Goal: Task Accomplishment & Management: Manage account settings

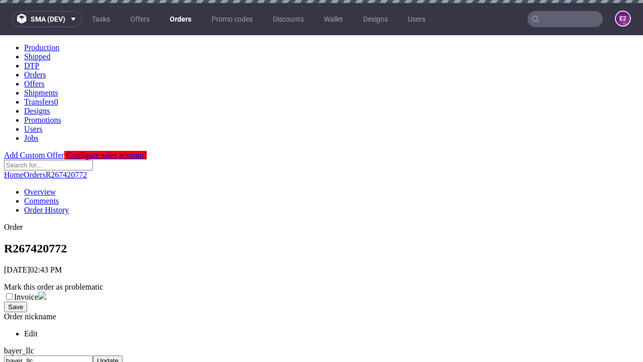
scroll to position [411, 0]
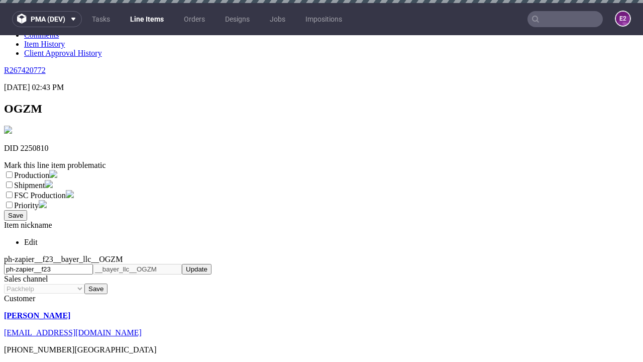
scroll to position [3, 0]
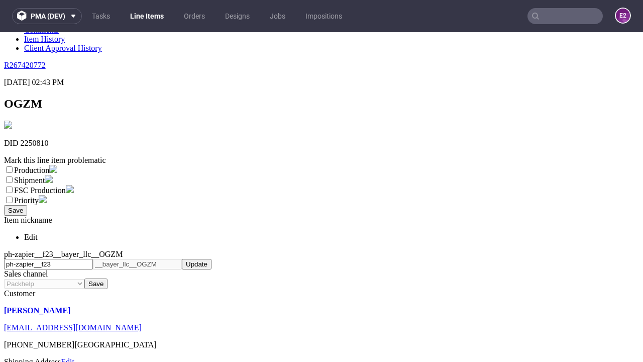
select select "dtp_ca_needed"
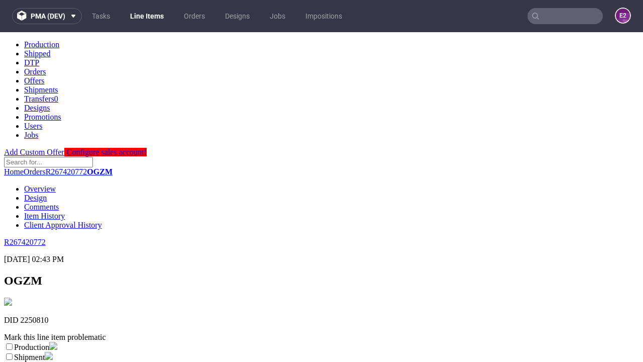
scroll to position [0, 0]
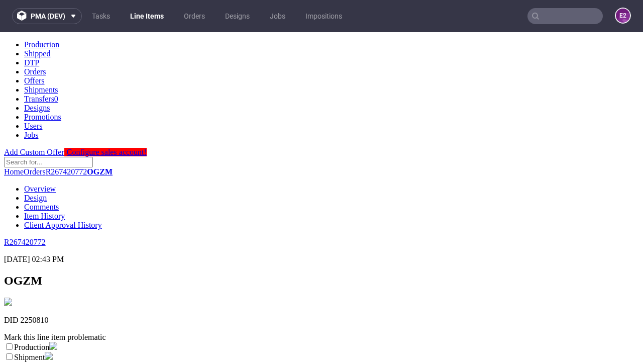
checkbox input "true"
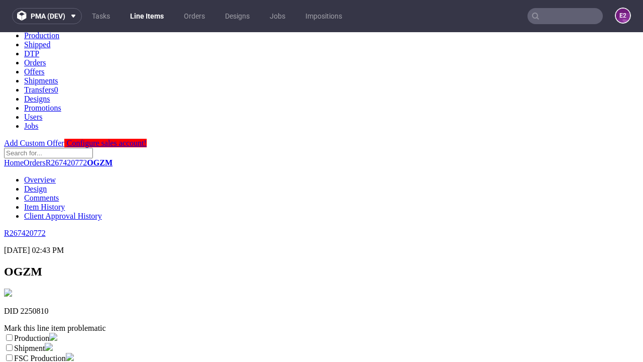
type textarea "test"
